Goal: Information Seeking & Learning: Check status

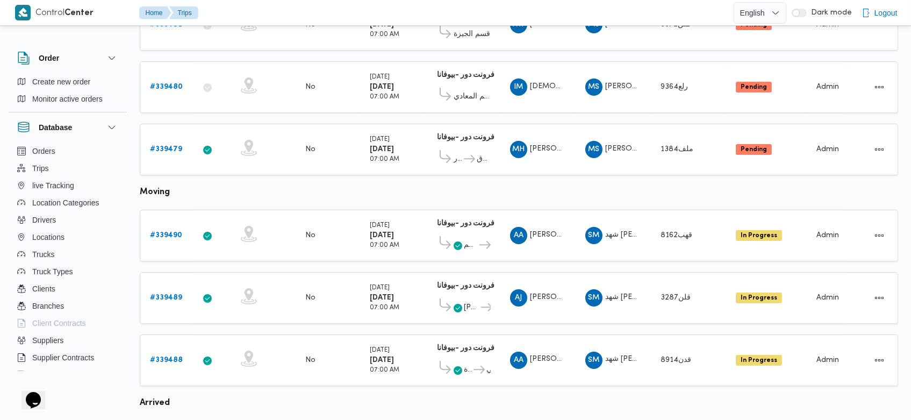
scroll to position [759, 0]
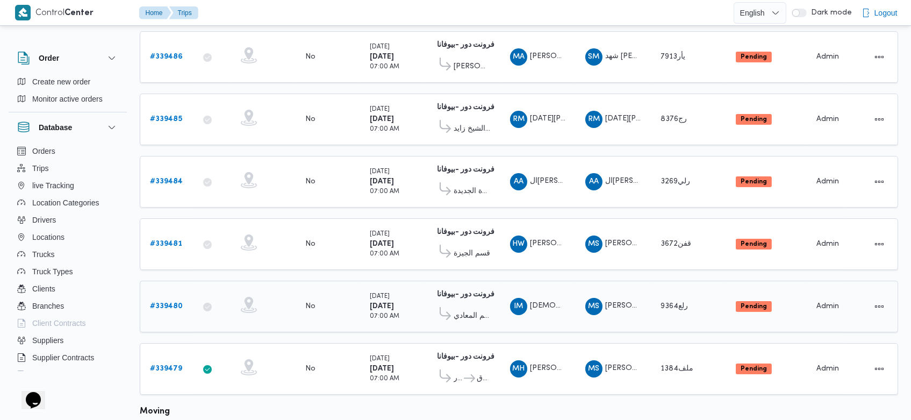
scroll to position [229, 0]
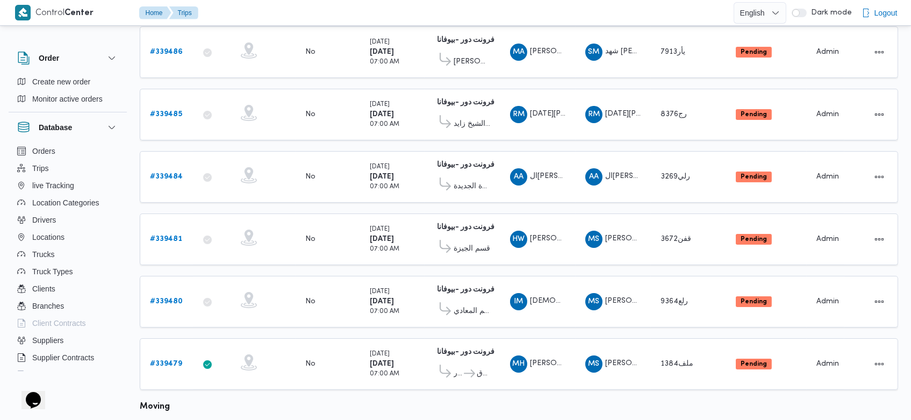
click at [605, 390] on table "Trip ID Click to sort in ascending order App Click to sort in ascending order G…" at bounding box center [519, 424] width 758 height 1045
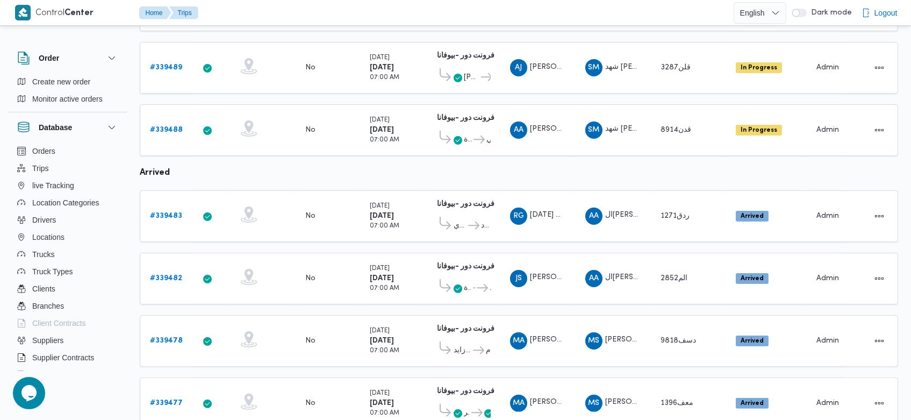
scroll to position [759, 0]
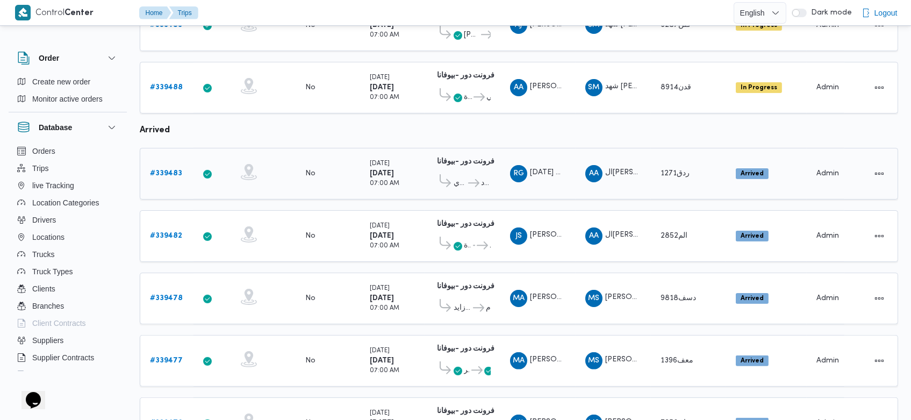
scroll to position [759, 0]
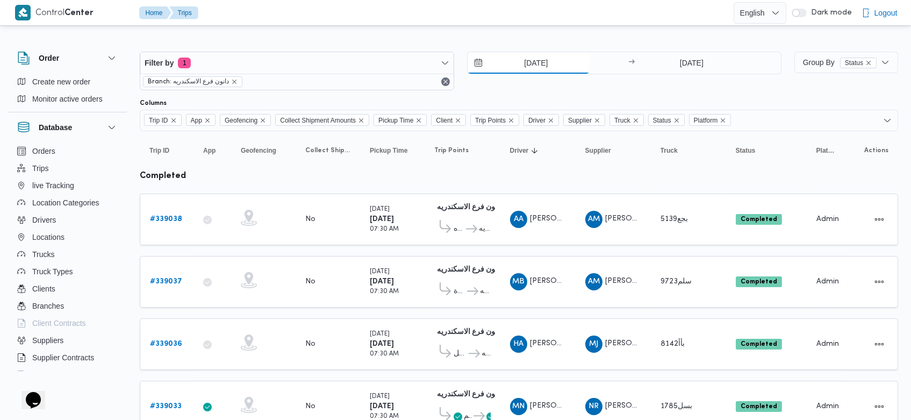
click at [512, 70] on input "23/9/2025" at bounding box center [529, 62] width 122 height 21
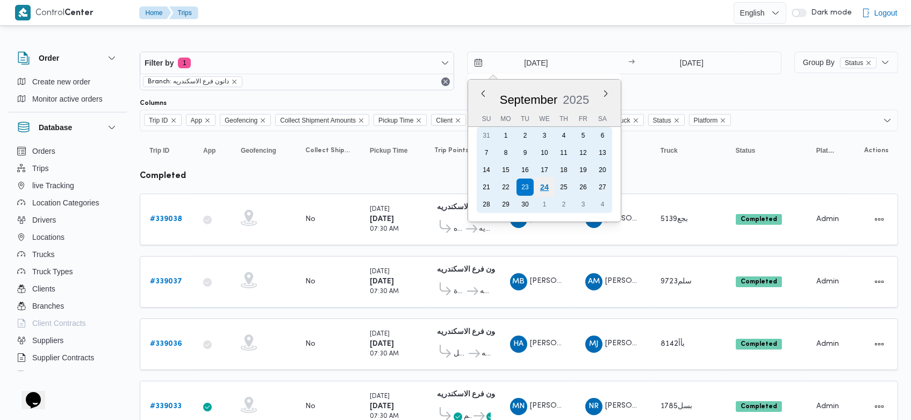
click at [543, 188] on div "24" at bounding box center [544, 187] width 20 height 20
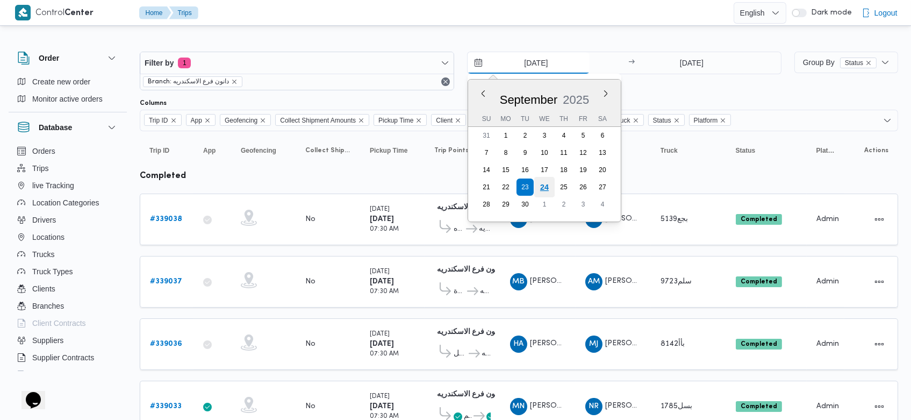
type input "[DATE]"
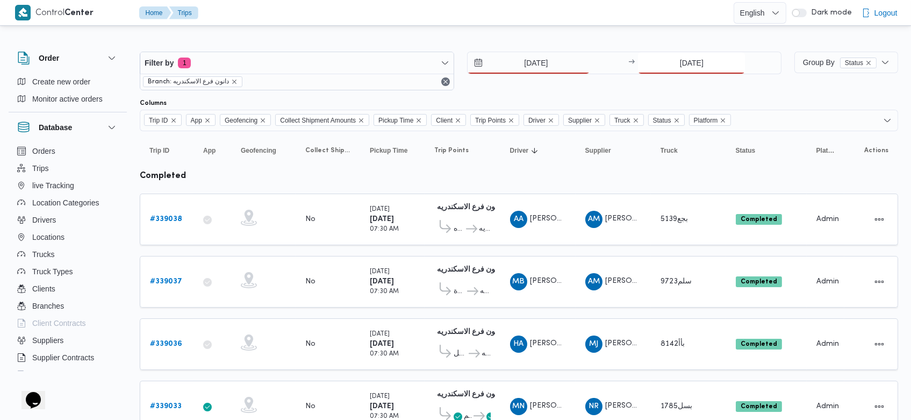
click at [671, 54] on input "23/9/2025" at bounding box center [691, 62] width 107 height 21
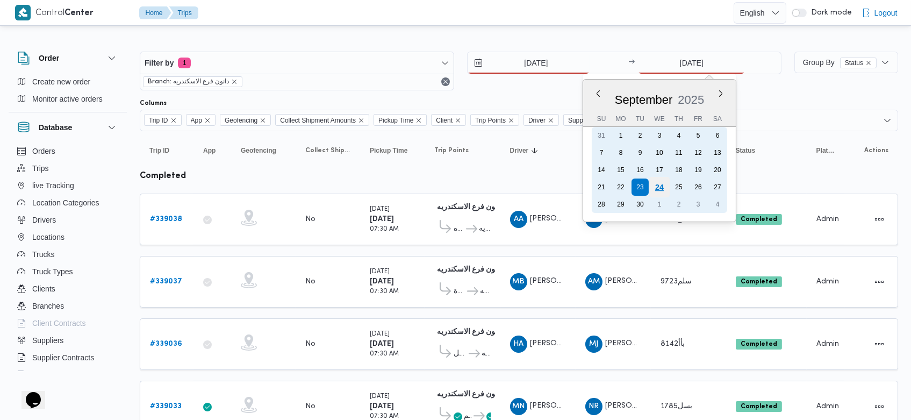
click at [663, 188] on div "24" at bounding box center [659, 187] width 20 height 20
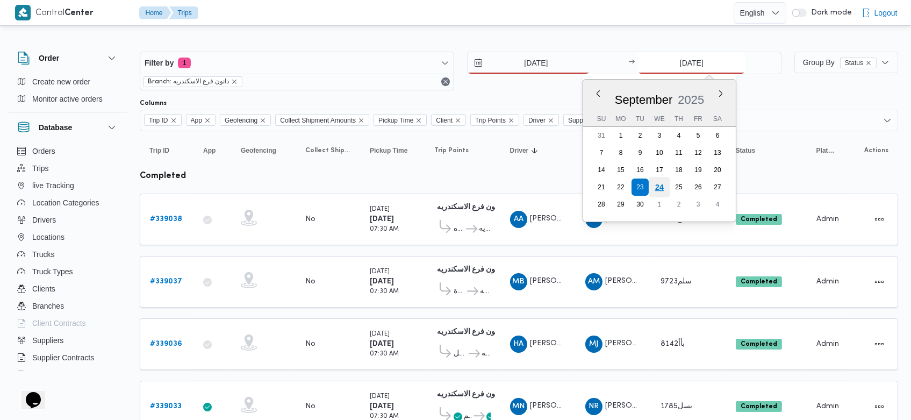
type input "[DATE]"
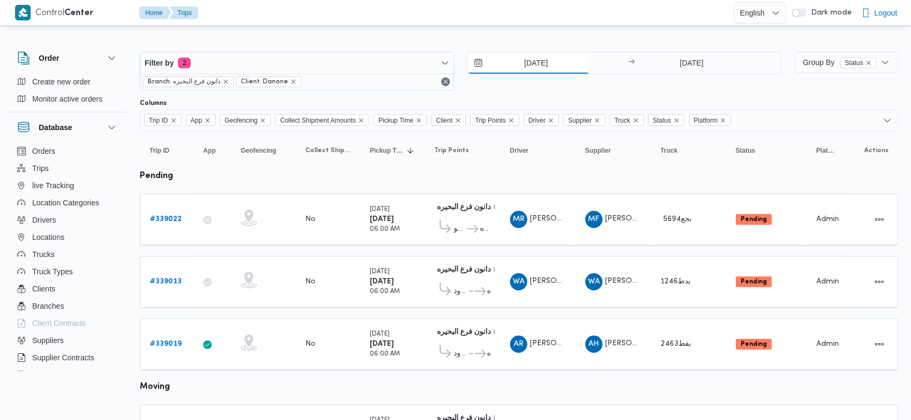
click at [513, 63] on input "23/9/2025" at bounding box center [529, 62] width 122 height 21
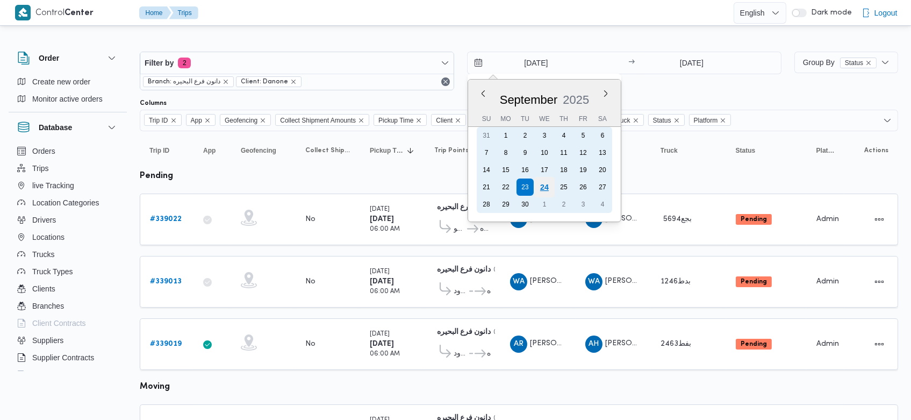
click at [543, 185] on div "24" at bounding box center [544, 187] width 20 height 20
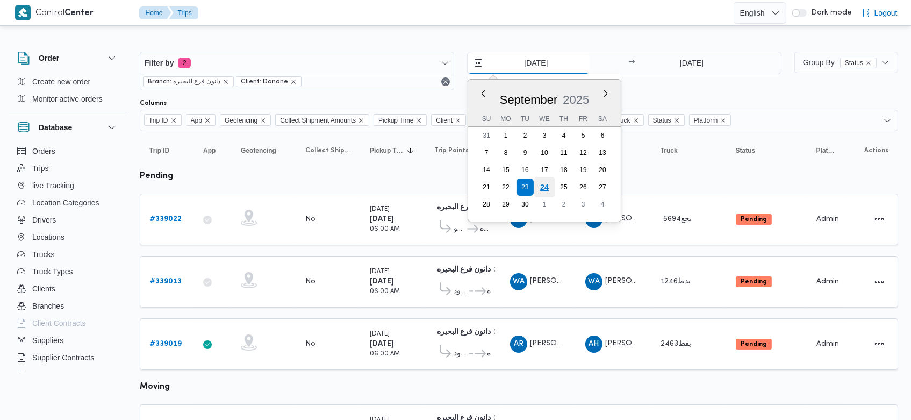
type input "[DATE]"
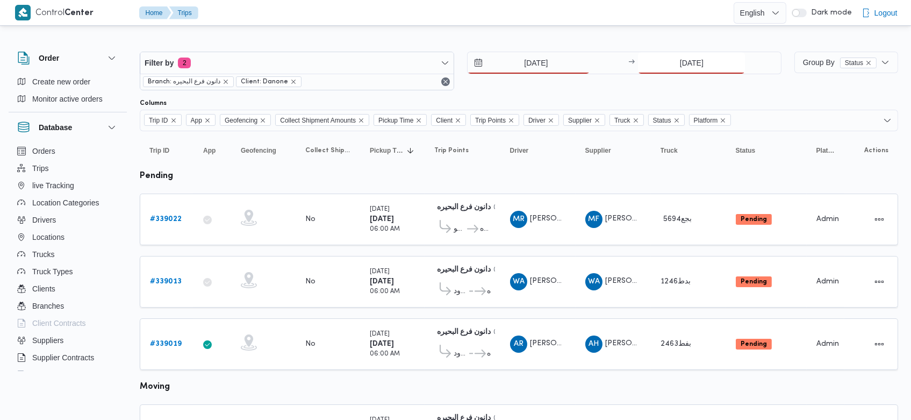
click at [671, 58] on input "23/9/2025" at bounding box center [691, 62] width 107 height 21
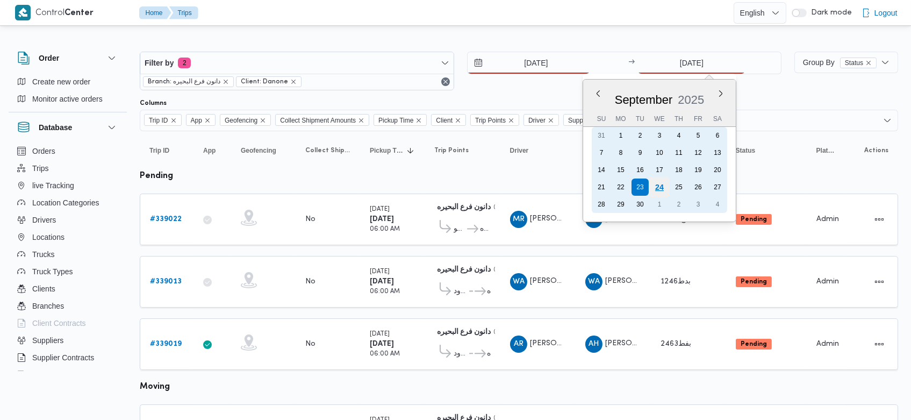
click at [659, 189] on div "24" at bounding box center [659, 187] width 20 height 20
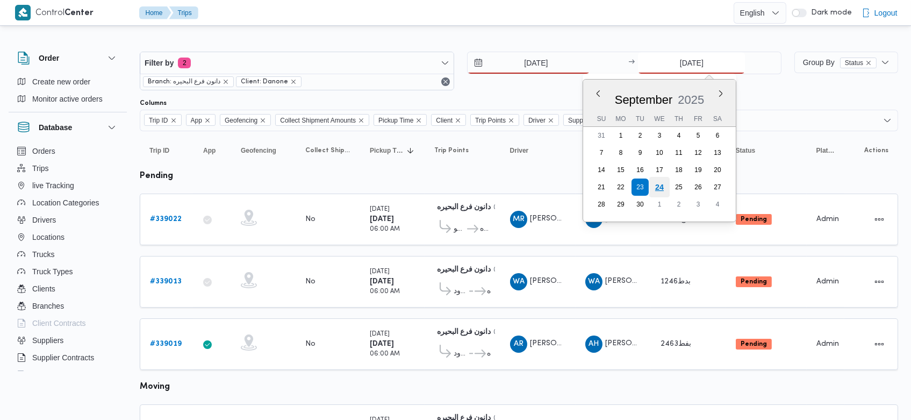
type input "[DATE]"
